Goal: Task Accomplishment & Management: Manage account settings

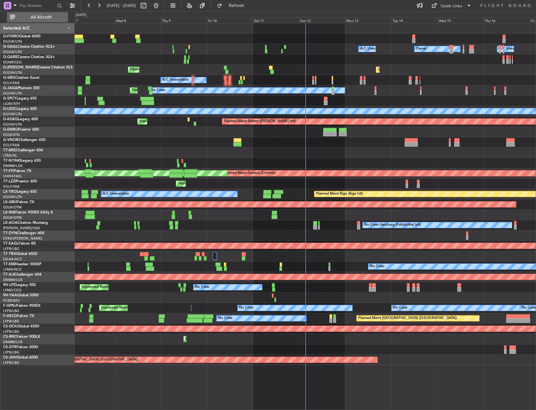
drag, startPoint x: 41, startPoint y: 19, endPoint x: 71, endPoint y: 28, distance: 31.2
click at [41, 18] on span "All Aircraft" at bounding box center [41, 17] width 50 height 4
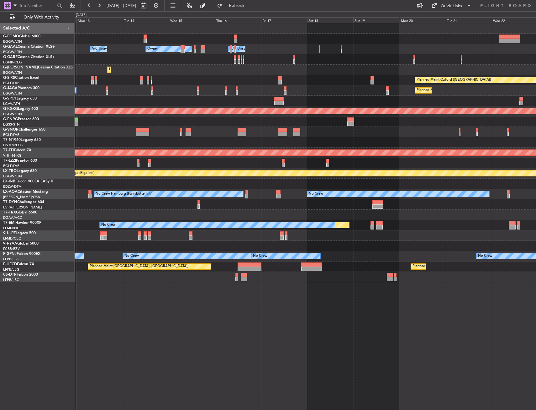
click at [83, 117] on div "Owner Owner A/C Unavailable A/C Unavailable Unplanned Maint [GEOGRAPHIC_DATA] (…" at bounding box center [305, 152] width 461 height 259
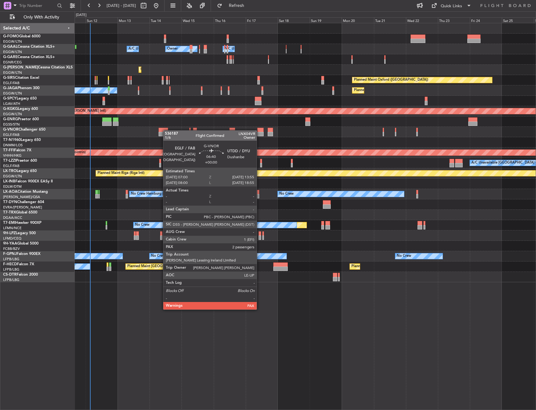
click at [166, 130] on div at bounding box center [163, 130] width 9 height 4
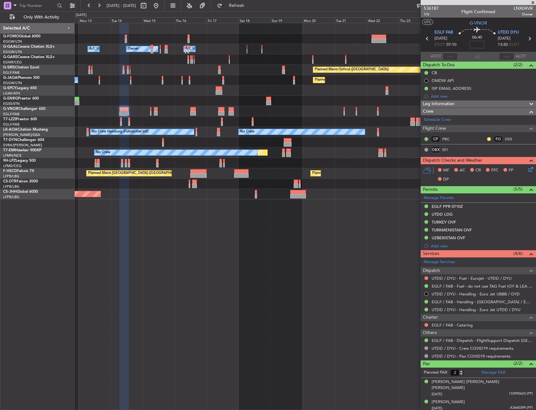
click at [176, 262] on div "Owner Owner A/C Unavailable A/C Unavailable Owner Planned Maint [GEOGRAPHIC_DAT…" at bounding box center [306, 216] width 462 height 387
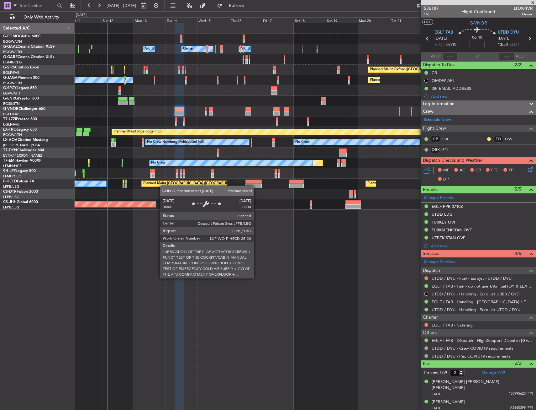
click at [188, 184] on div "Planned Maint [GEOGRAPHIC_DATA] ([GEOGRAPHIC_DATA])" at bounding box center [192, 183] width 99 height 9
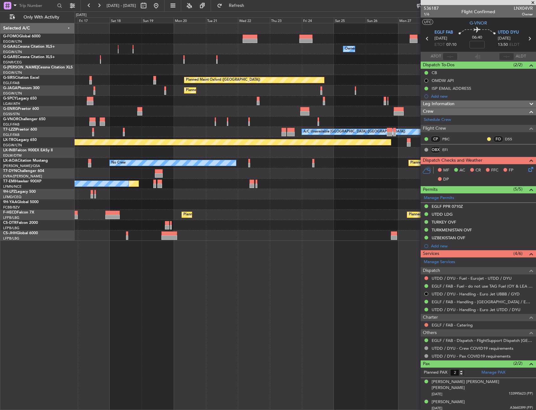
click at [141, 83] on div "Owner Owner Owner A/C Unavailable Owner A/C Unavailable Unplanned Maint [GEOGRA…" at bounding box center [305, 131] width 461 height 217
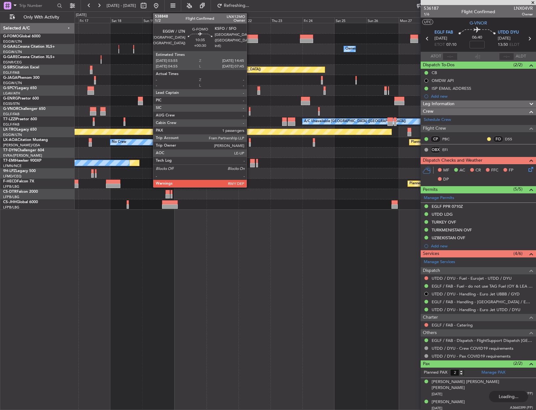
click at [250, 37] on div at bounding box center [250, 36] width 15 height 4
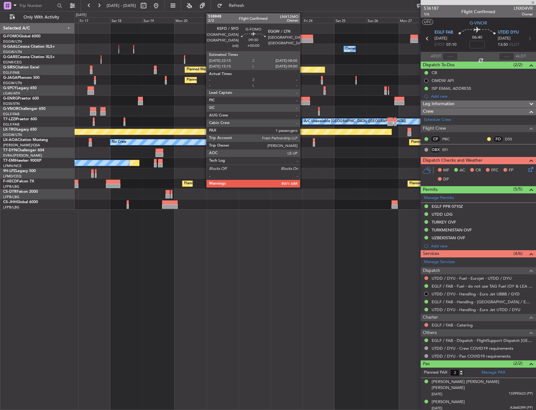
type input "+00:30"
type input "1"
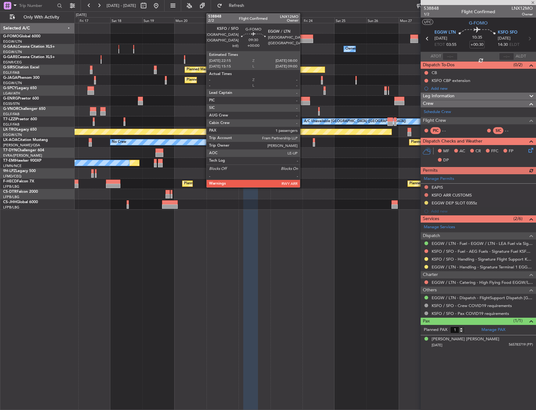
click at [303, 40] on div at bounding box center [306, 41] width 13 height 4
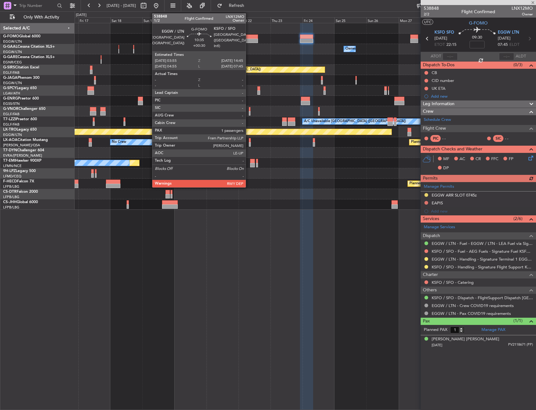
click at [249, 42] on div at bounding box center [250, 41] width 15 height 4
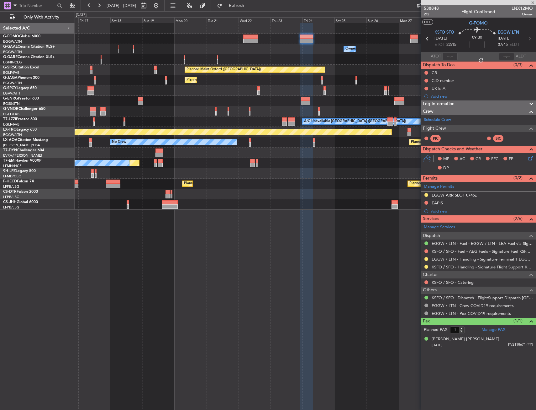
type input "+00:30"
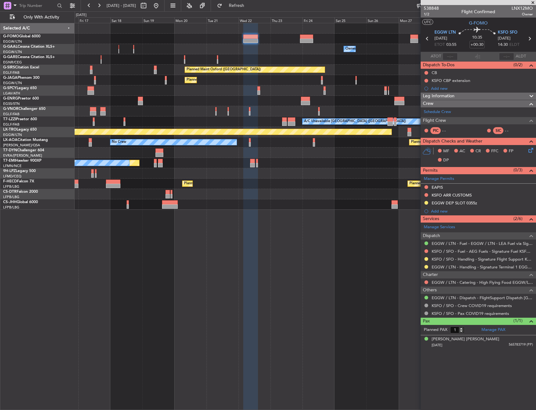
click at [372, 155] on div at bounding box center [305, 152] width 461 height 10
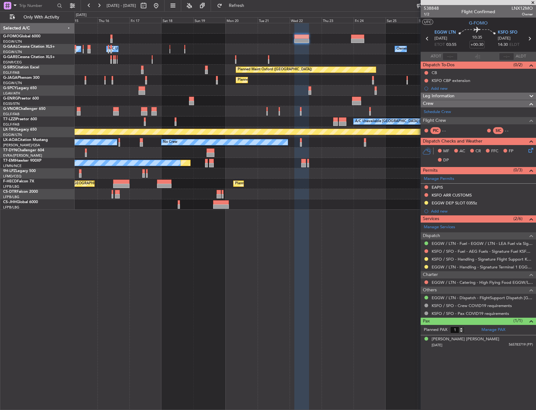
click at [303, 162] on div "Owner Owner A/C Unavailable Owner A/C Unavailable Owner Planned Maint [GEOGRAPH…" at bounding box center [305, 116] width 461 height 186
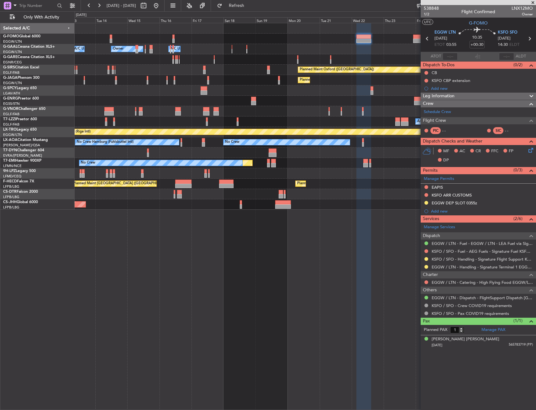
click at [312, 156] on div at bounding box center [305, 152] width 461 height 10
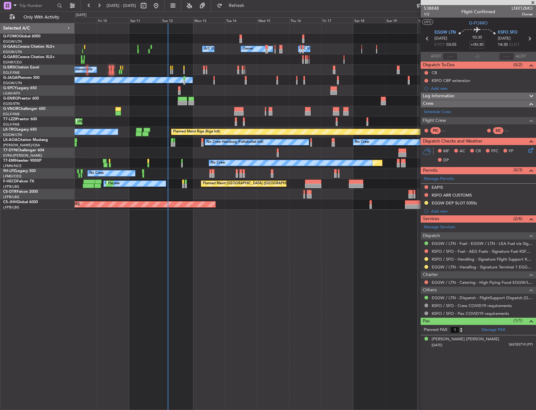
click at [112, 145] on div "Owner A/C Unavailable Owner A/C Unavailable Owner Planned Maint [GEOGRAPHIC_DAT…" at bounding box center [305, 116] width 461 height 186
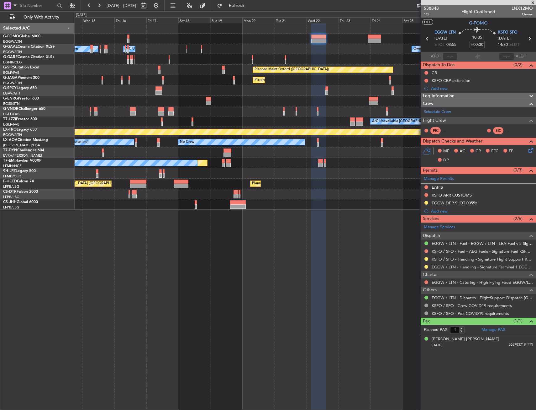
click at [341, 150] on div "Owner Owner Owner A/C Unavailable A/C Unavailable Owner Planned Maint [GEOGRAPH…" at bounding box center [305, 116] width 461 height 186
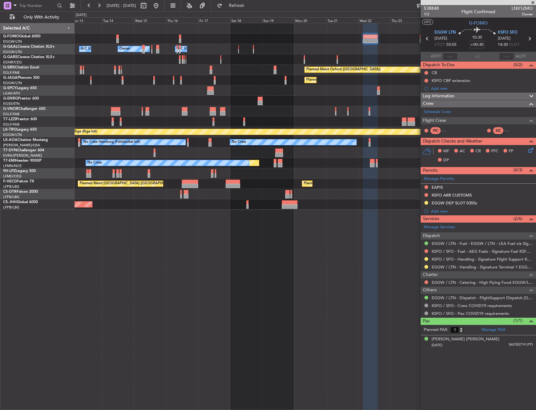
click at [335, 171] on div "Owner Owner Owner A/C Unavailable A/C Unavailable Planned Maint [GEOGRAPHIC_DAT…" at bounding box center [305, 116] width 461 height 186
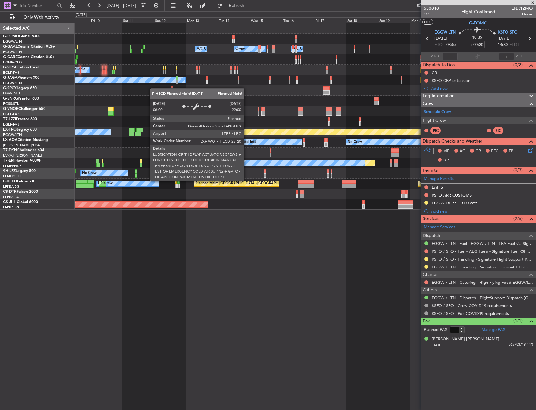
click at [199, 179] on div "Owner Owner A/C Unavailable A/C Unavailable Owner Planned Maint [GEOGRAPHIC_DAT…" at bounding box center [305, 116] width 461 height 186
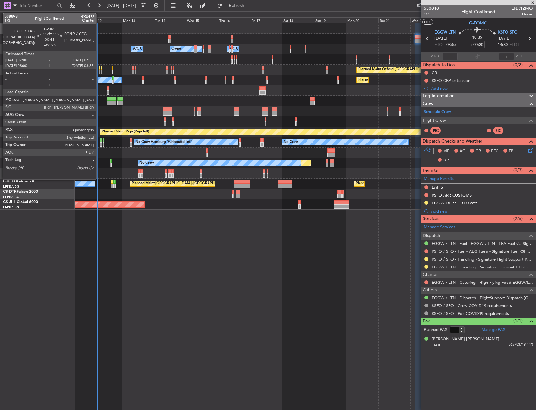
click at [99, 71] on div at bounding box center [99, 72] width 1 height 4
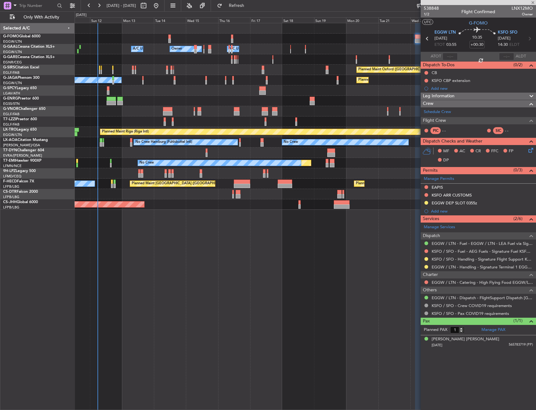
type input "+00:20"
type input "3"
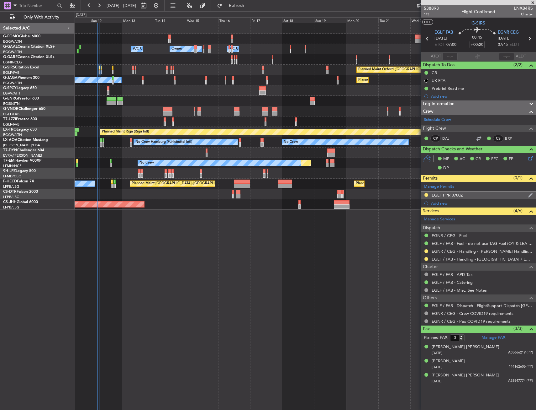
click at [457, 197] on div "EGLF PPR 0700Z" at bounding box center [447, 194] width 31 height 5
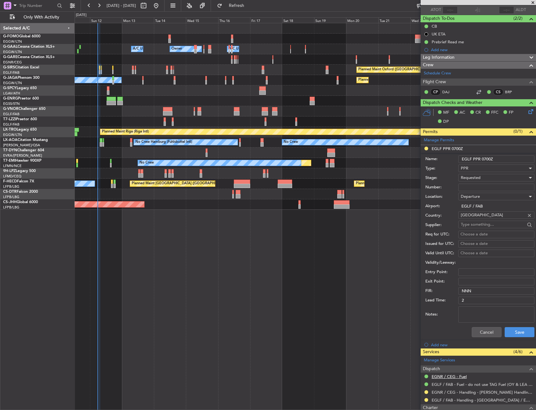
scroll to position [125, 0]
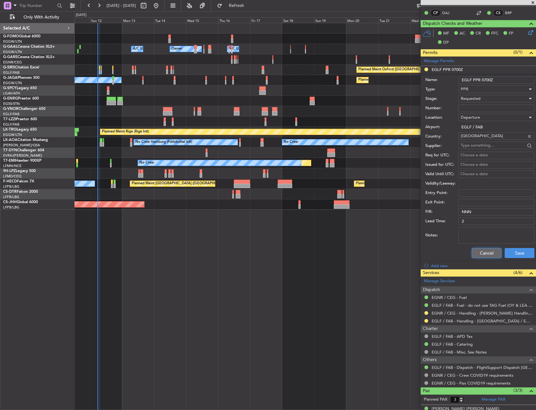
click at [477, 256] on button "Cancel" at bounding box center [487, 253] width 30 height 10
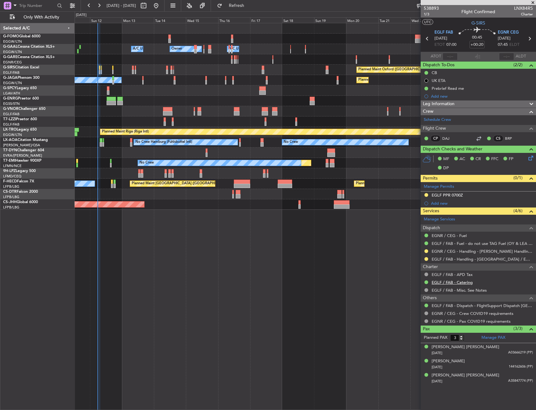
scroll to position [0, 0]
click at [470, 259] on link "EGLF / FAB - Handling - [GEOGRAPHIC_DATA] / EGLF / FAB" at bounding box center [482, 258] width 101 height 5
click at [502, 258] on link "EGLF / FAB - Handling - [GEOGRAPHIC_DATA] / EGLF / FAB" at bounding box center [482, 258] width 101 height 5
click at [448, 260] on link "EGLF / FAB - Handling - [GEOGRAPHIC_DATA] / EGLF / FAB" at bounding box center [482, 258] width 101 height 5
click at [490, 249] on link "EGNR / CEG - Handling - Chester Handling Services EGNR / CEG" at bounding box center [482, 250] width 101 height 5
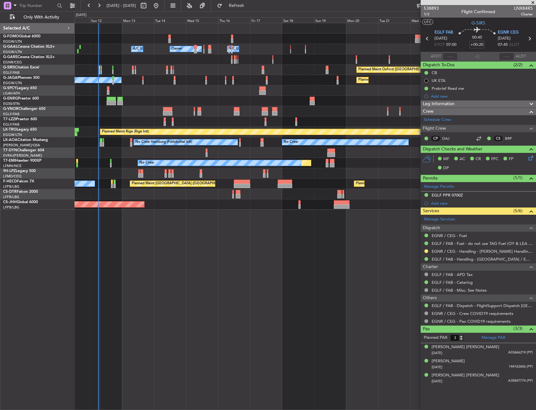
click at [324, 277] on div "Owner Owner A/C Unavailable Owner A/C Unavailable Planned Maint Oxford (Kidling…" at bounding box center [306, 216] width 462 height 387
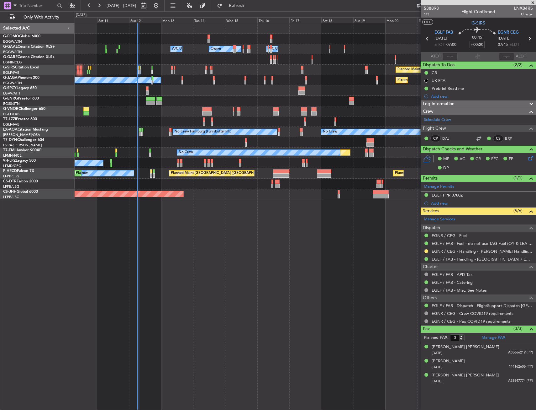
click at [223, 177] on div "Planned Maint Paris (Le Bourget) Planned Maint Paris (Le Bourget) No Crew Plann…" at bounding box center [305, 173] width 461 height 10
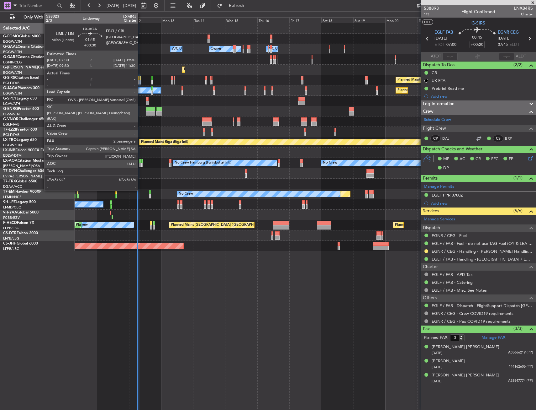
click at [141, 163] on div at bounding box center [140, 165] width 3 height 4
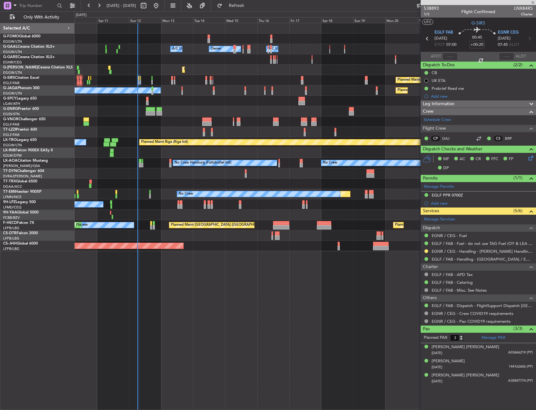
type input "+00:30"
type input "2"
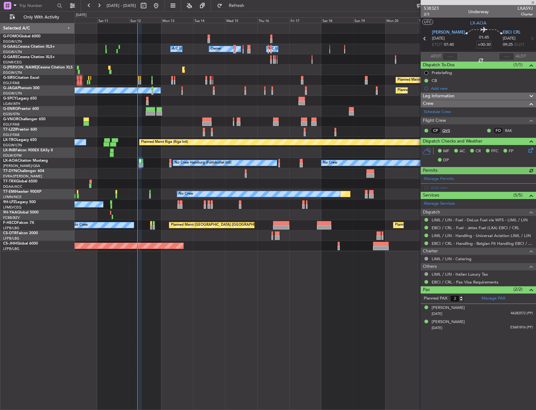
click at [456, 130] on fb-crew-member "CP QVS" at bounding box center [443, 130] width 39 height 7
click at [451, 131] on link "QVS" at bounding box center [450, 131] width 14 height 6
click at [443, 30] on span "LIML LIN" at bounding box center [448, 32] width 33 height 6
click at [451, 33] on div "LIML LIN 12/10/2025 ETOT 07:40" at bounding box center [448, 38] width 33 height 19
click at [447, 32] on span "LIML LIN" at bounding box center [448, 32] width 33 height 6
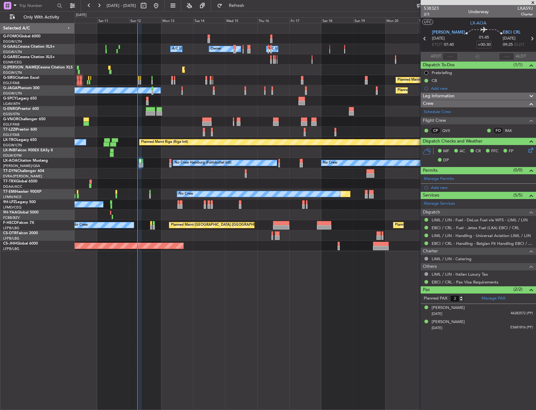
click at [444, 35] on span "[DATE]" at bounding box center [438, 38] width 13 height 6
click at [444, 34] on span "LIML LIN" at bounding box center [448, 32] width 33 height 6
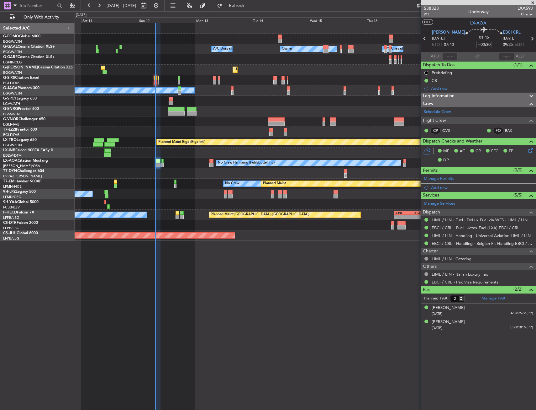
click at [162, 194] on div "A/C Unavailable Owner Owner A/C Unavailable Unplanned Maint [GEOGRAPHIC_DATA] (…" at bounding box center [305, 131] width 461 height 217
